Goal: Information Seeking & Learning: Check status

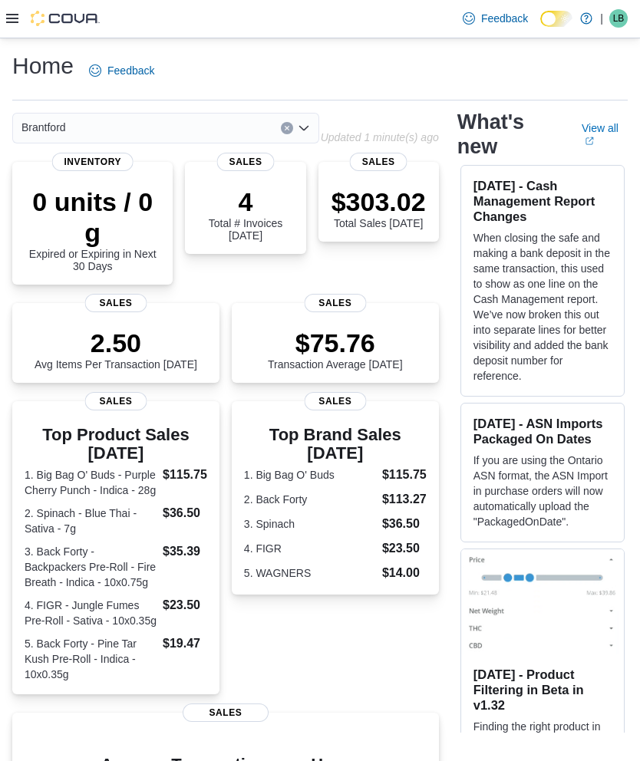
click at [17, 17] on icon at bounding box center [12, 18] width 12 height 9
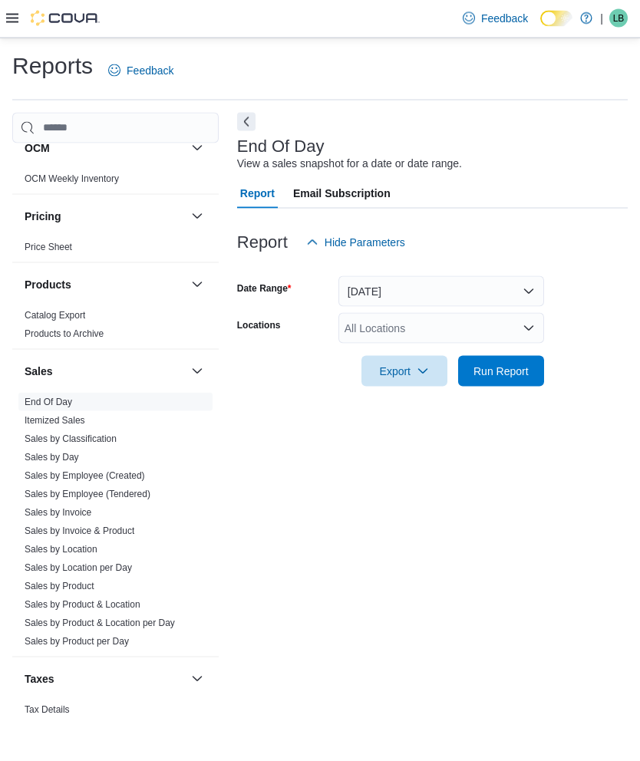
scroll to position [820, 0]
click at [40, 508] on link "Sales by Invoice" at bounding box center [58, 513] width 67 height 11
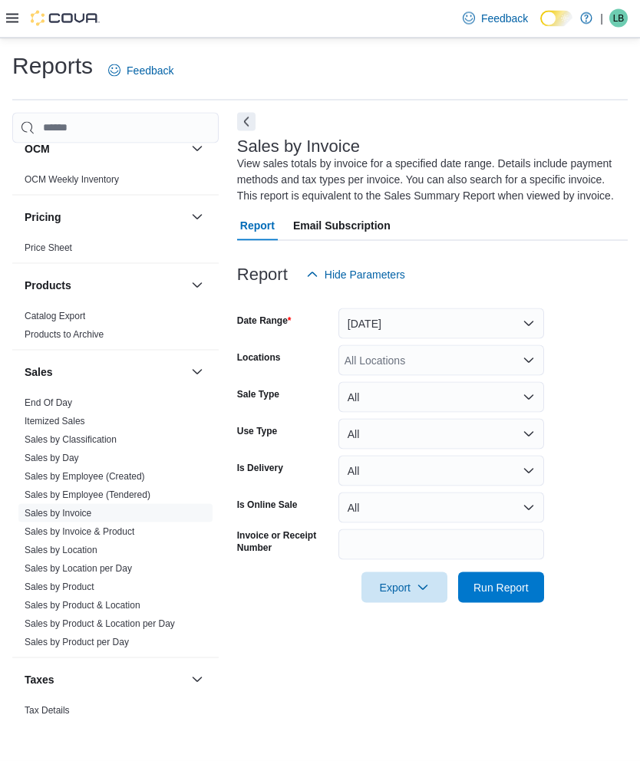
click at [383, 309] on button "Yesterday" at bounding box center [441, 324] width 206 height 31
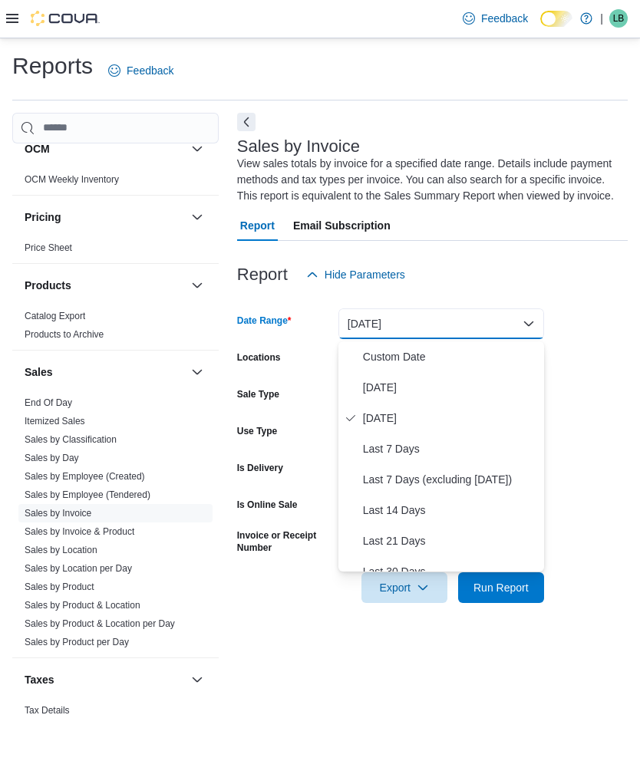
click at [398, 378] on span "Today" at bounding box center [450, 387] width 175 height 18
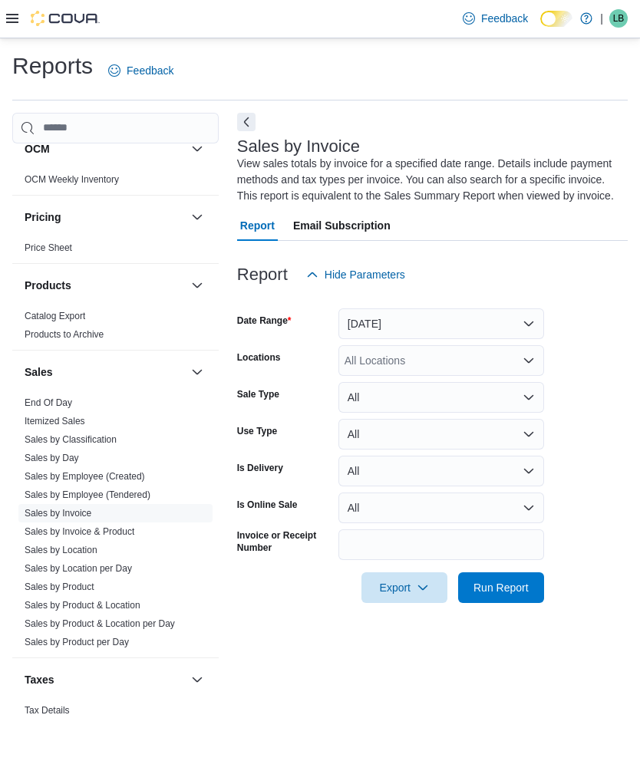
click at [402, 345] on div "All Locations" at bounding box center [441, 360] width 206 height 31
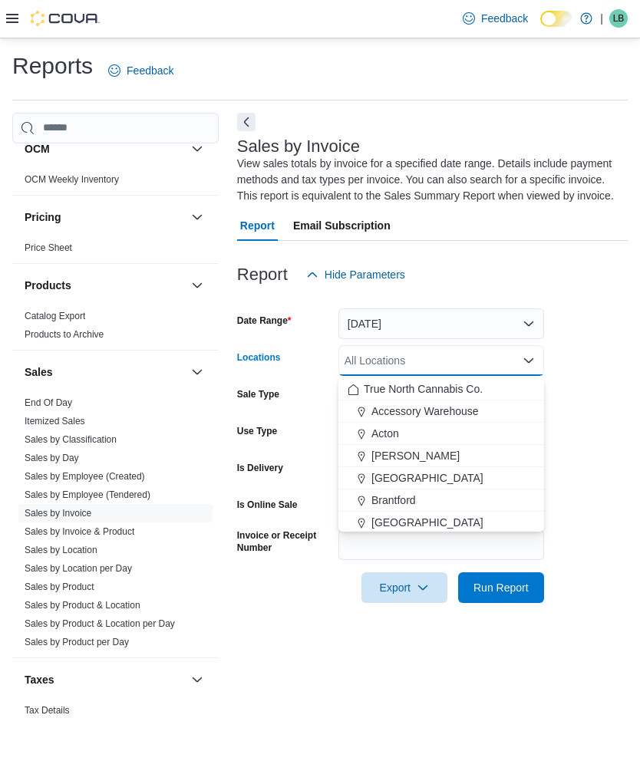
click at [401, 493] on span "Brantford" at bounding box center [393, 500] width 45 height 15
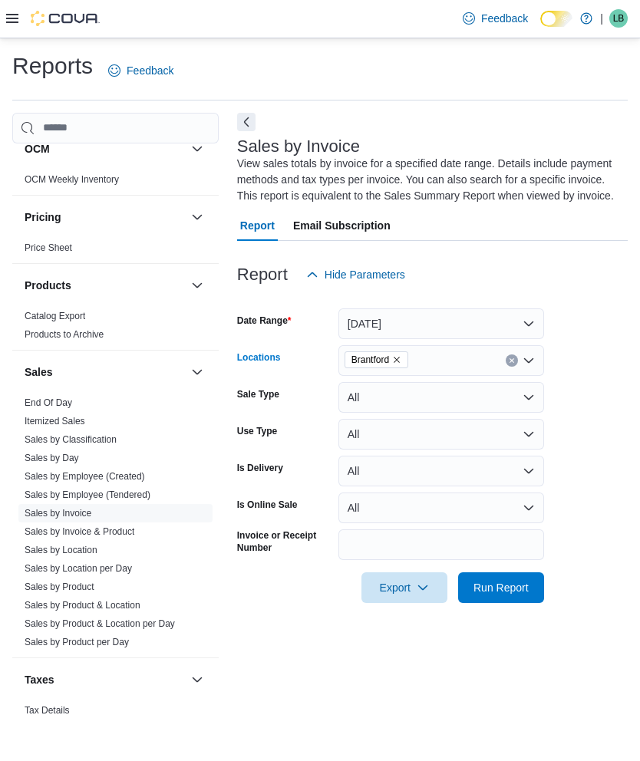
click at [573, 259] on div "Report Hide Parameters" at bounding box center [432, 274] width 391 height 31
click at [500, 580] on span "Run Report" at bounding box center [501, 587] width 55 height 15
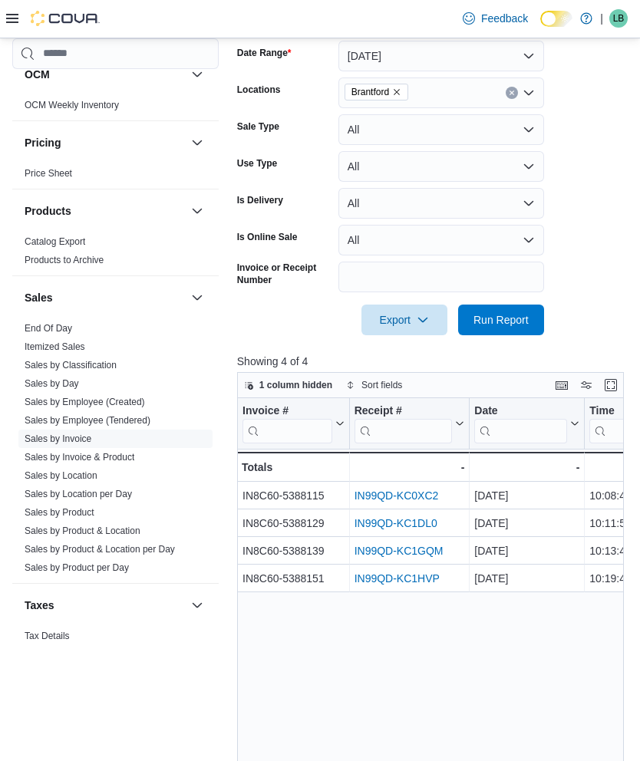
click at [411, 499] on link "IN99QD-KC0XC2" at bounding box center [396, 496] width 84 height 12
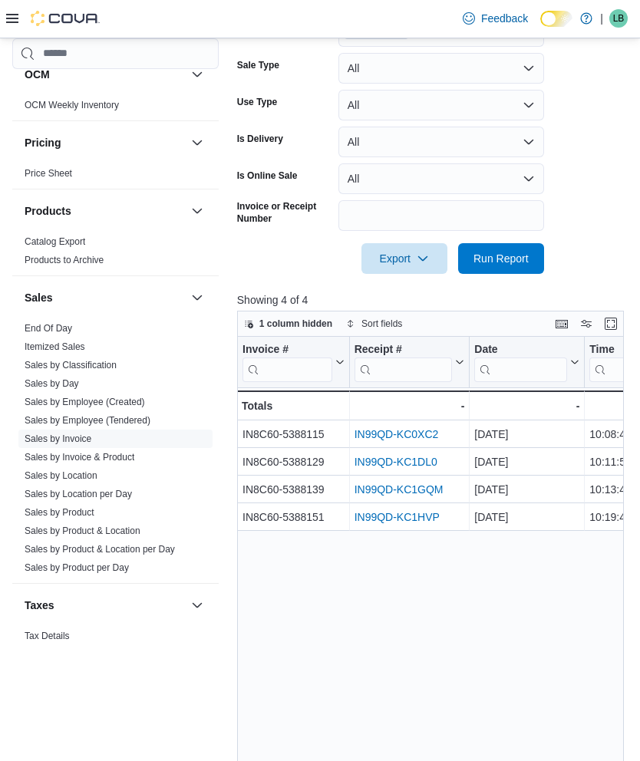
click at [404, 464] on link "IN99QD-KC1DL0" at bounding box center [395, 462] width 83 height 12
click at [423, 490] on link "IN99QD-KC1GQM" at bounding box center [398, 490] width 89 height 12
click at [411, 518] on link "IN99QD-KC1HVP" at bounding box center [396, 517] width 85 height 12
click at [17, 25] on icon at bounding box center [12, 18] width 12 height 12
click at [558, 146] on form "Date Range Today Locations Brantford Sale Type All Use Type All Is Delivery All…" at bounding box center [432, 117] width 391 height 313
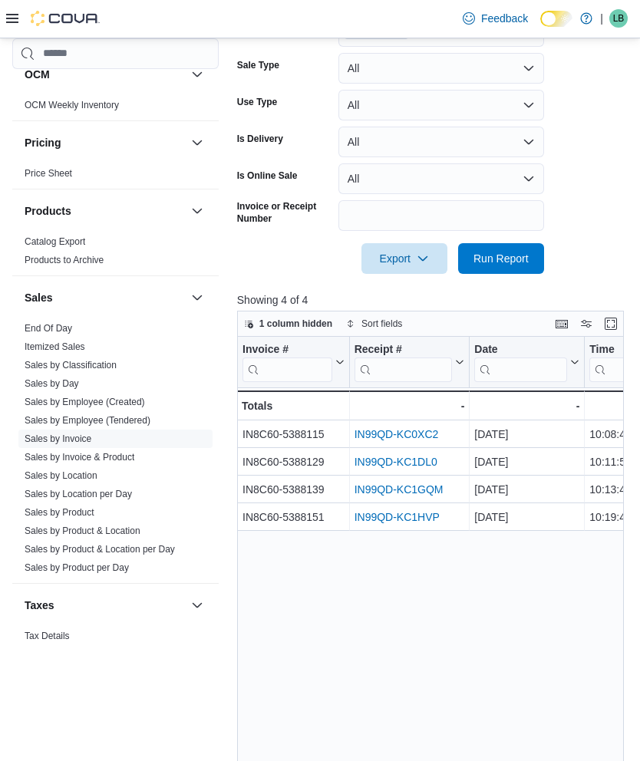
click at [619, 18] on span "LB" at bounding box center [619, 18] width 12 height 18
